Goal: Information Seeking & Learning: Learn about a topic

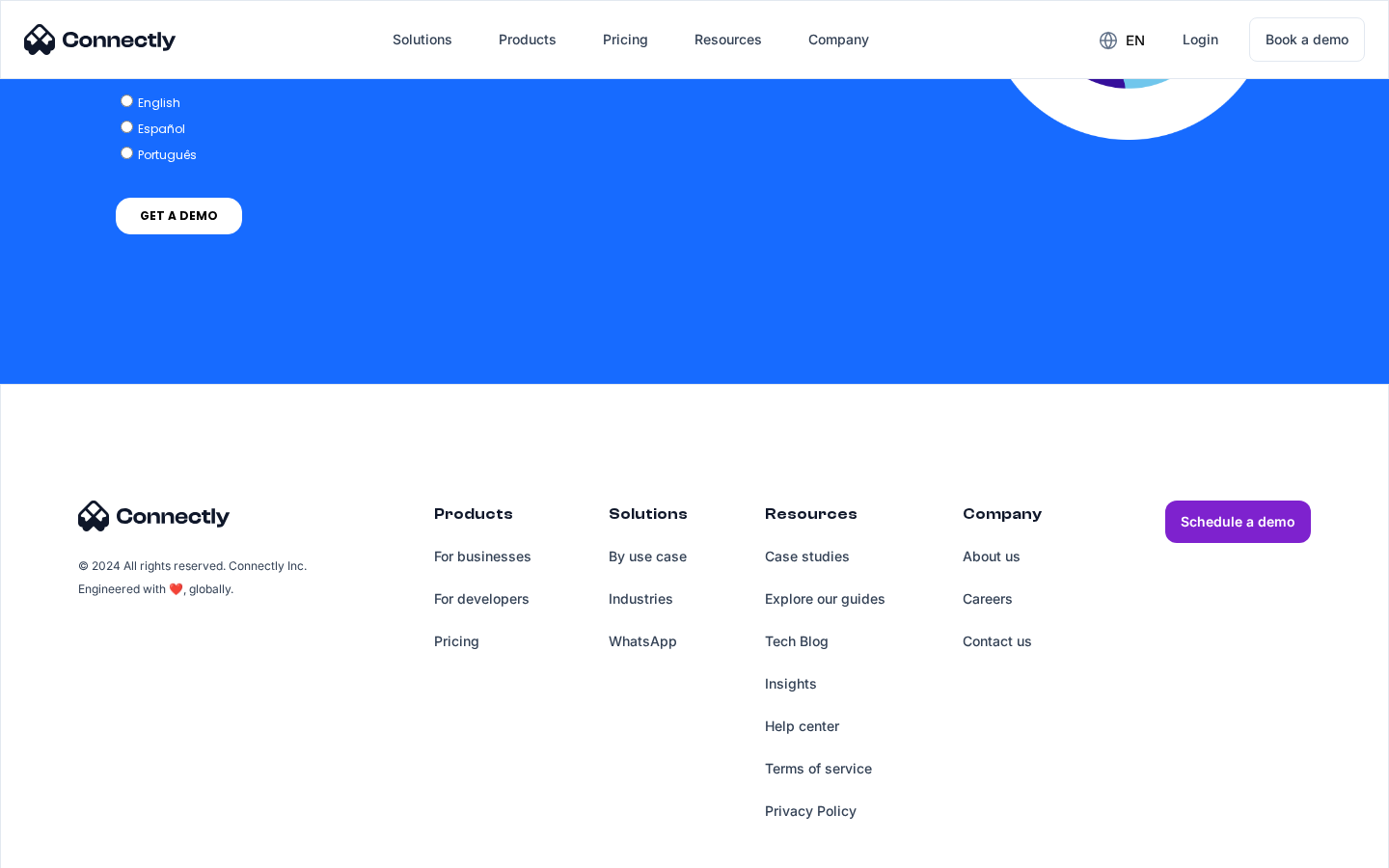
scroll to position [3941, 0]
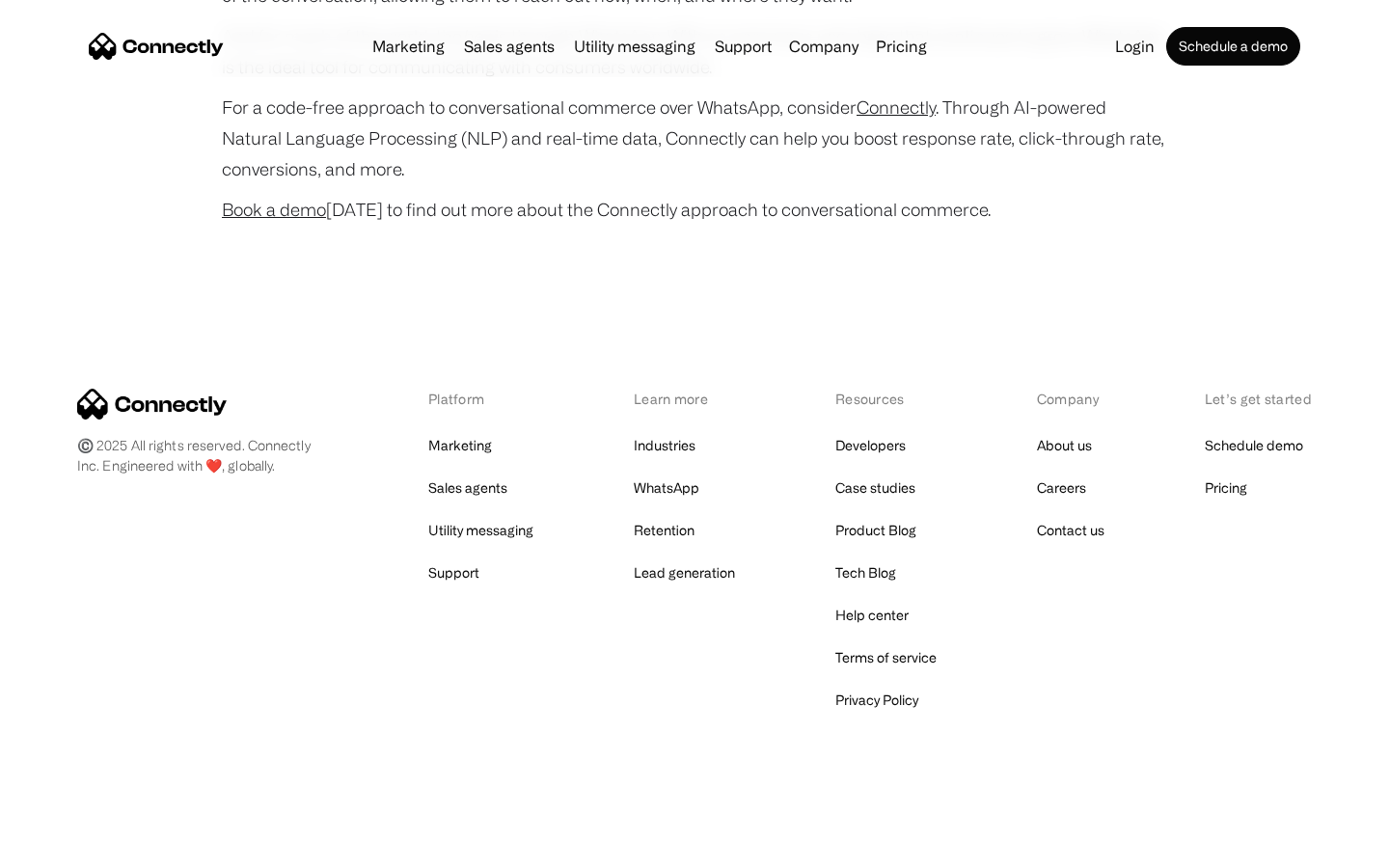
scroll to position [7623, 0]
